Goal: Go to known website: Access a specific website the user already knows

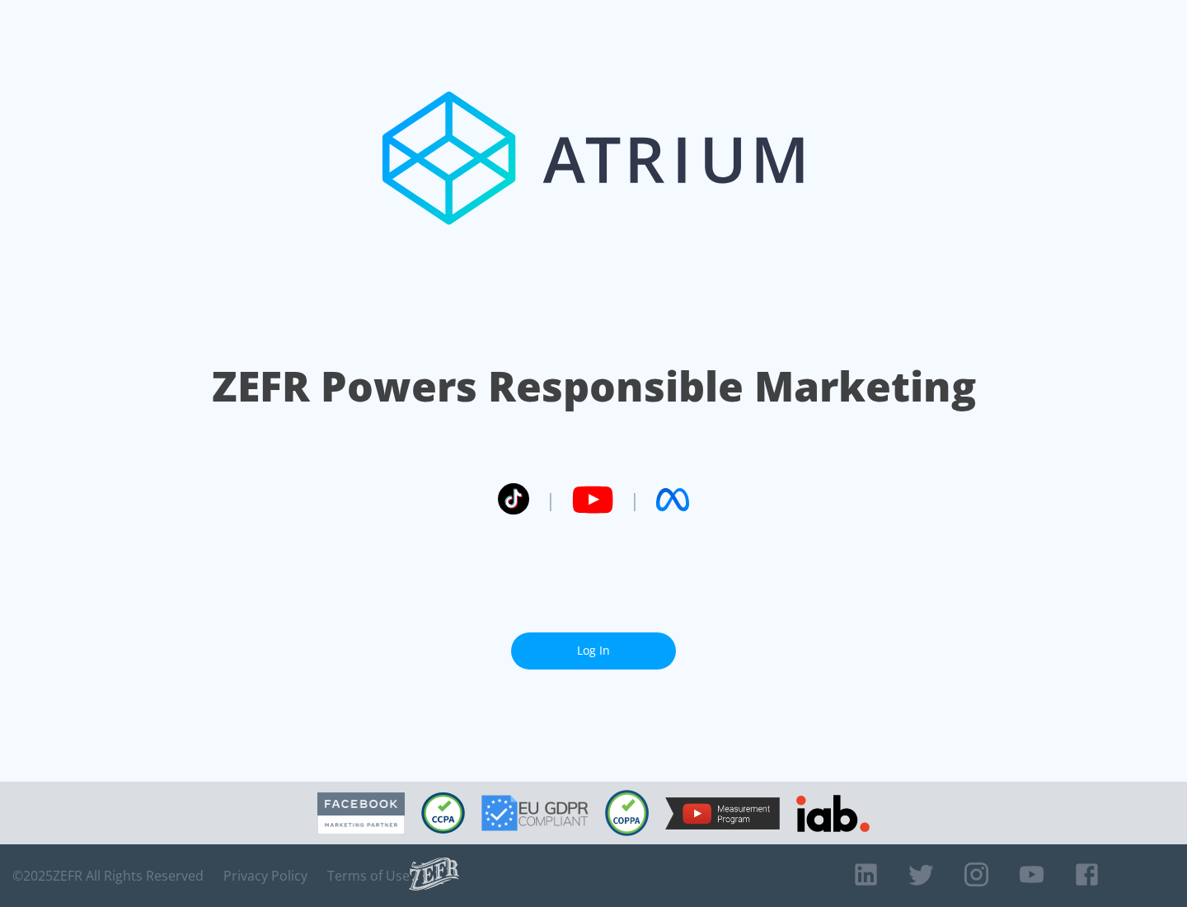
click at [593, 650] on link "Log In" at bounding box center [593, 650] width 165 height 37
